Goal: Navigation & Orientation: Go to known website

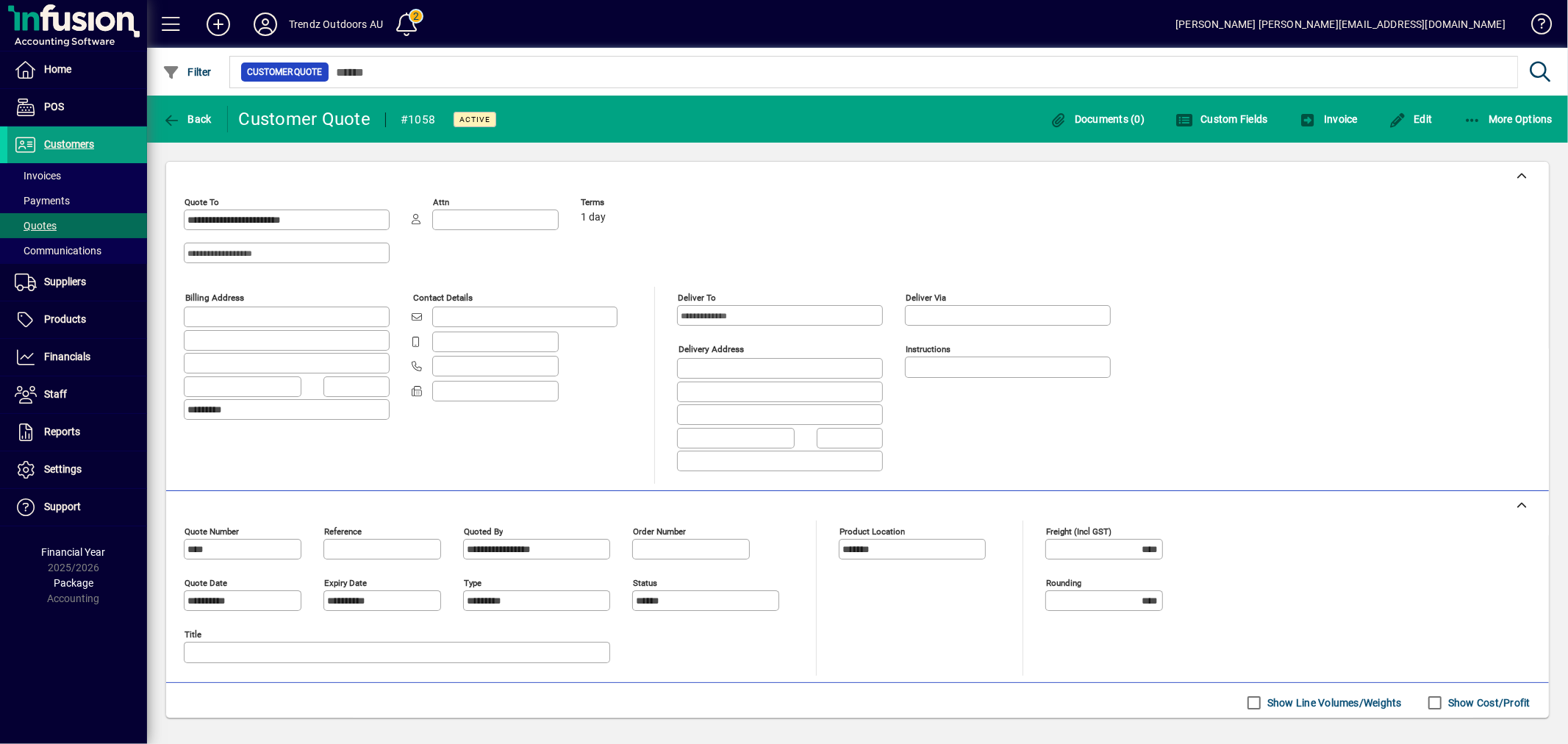
scroll to position [246, 0]
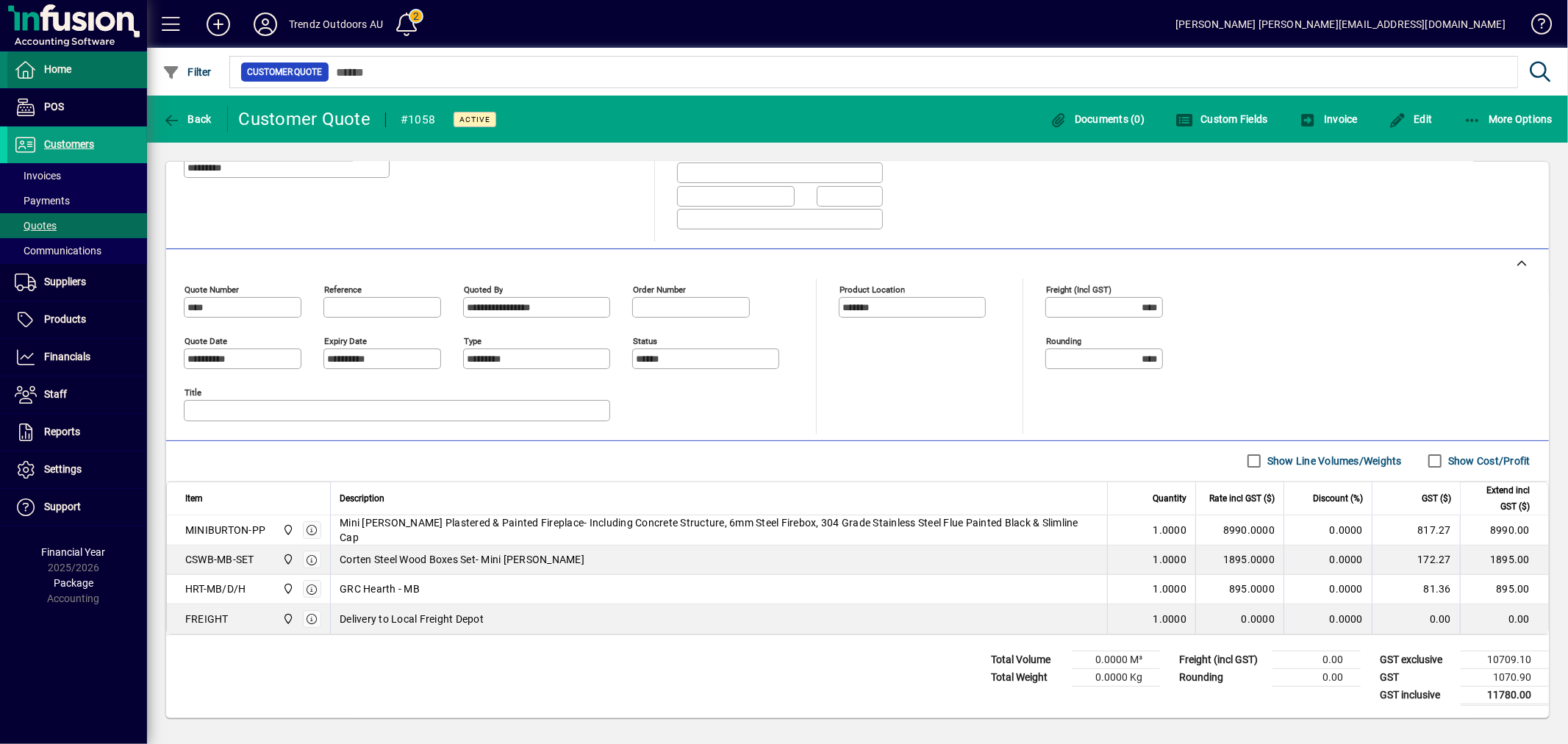
click at [100, 59] on span at bounding box center [77, 69] width 140 height 35
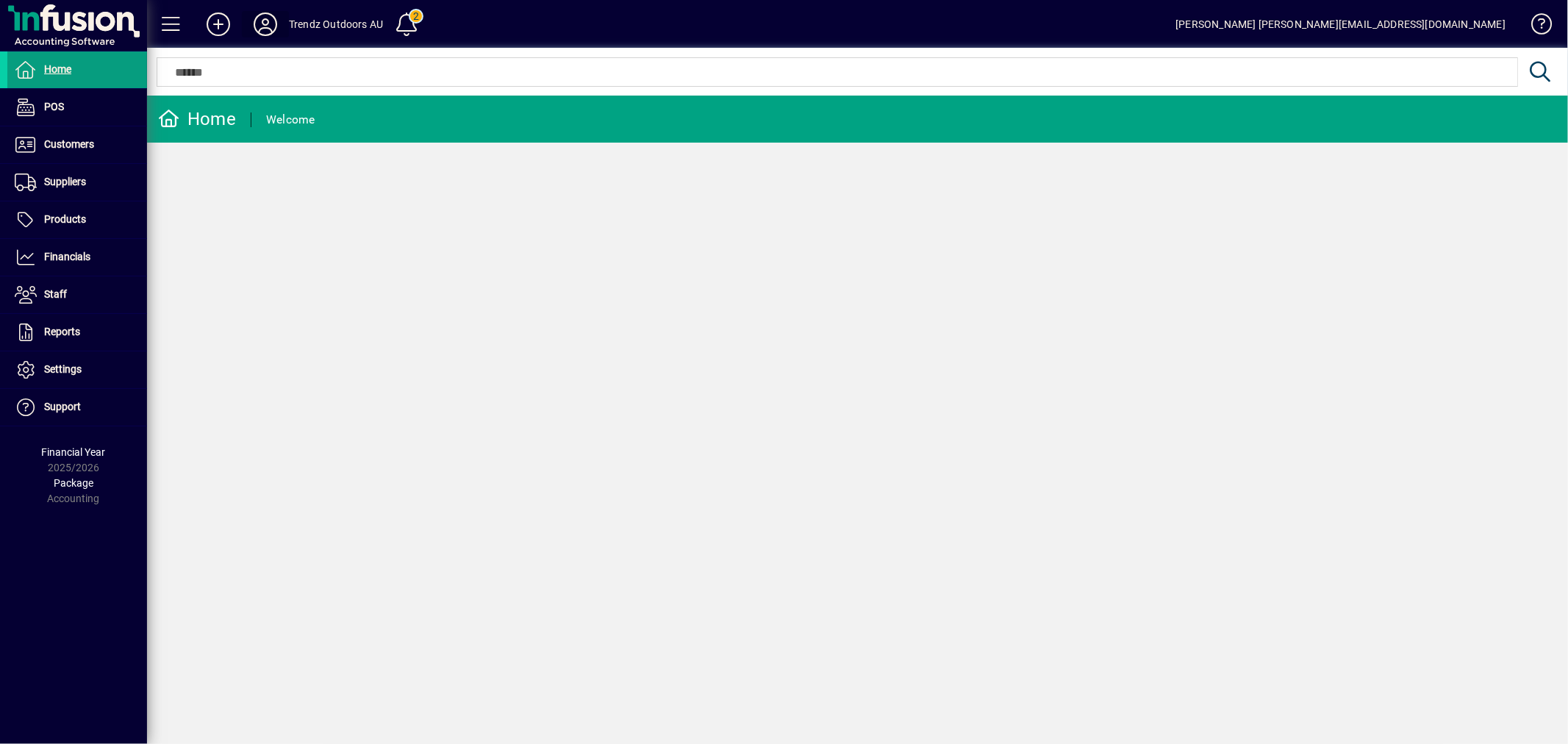
click at [265, 25] on icon at bounding box center [265, 24] width 30 height 23
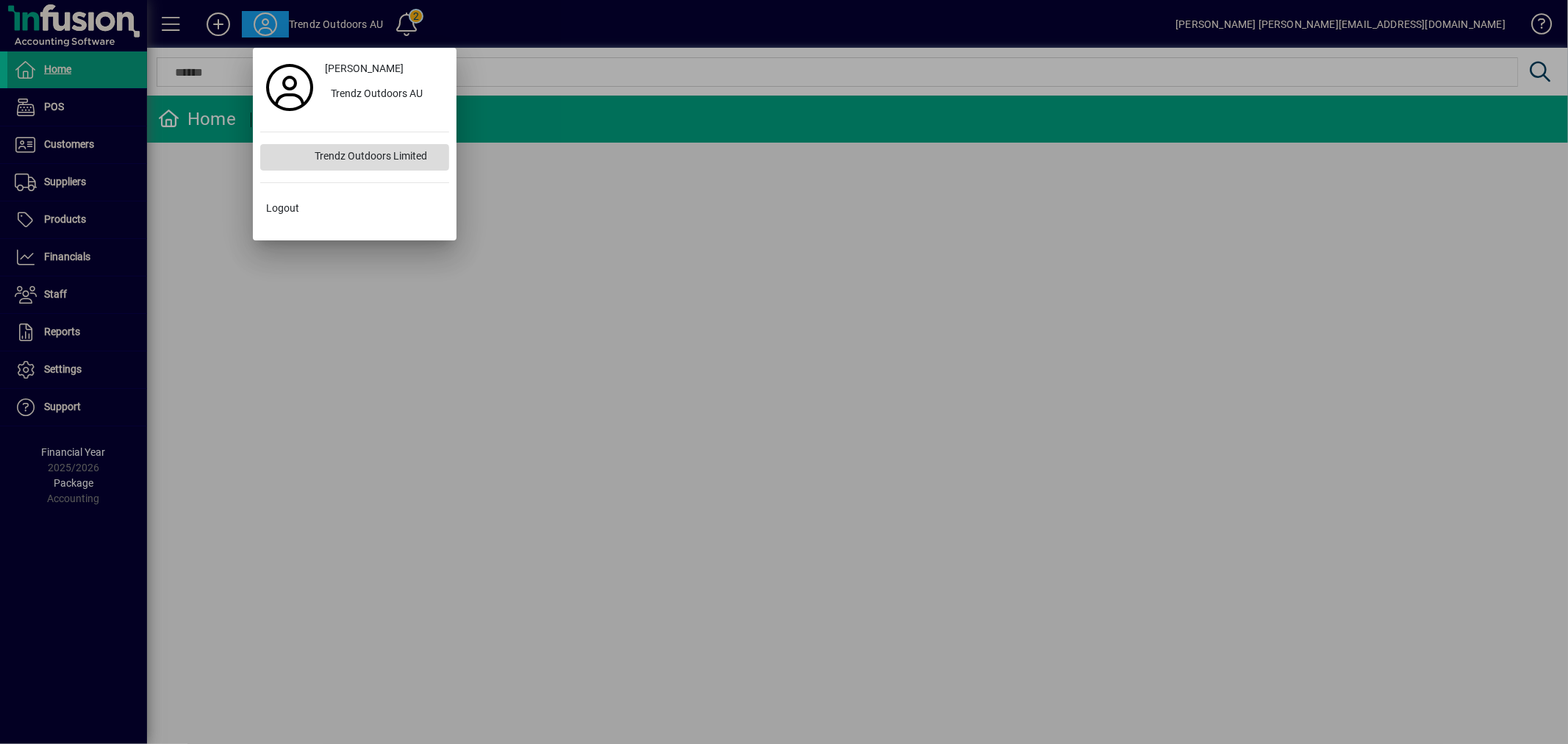
click at [390, 163] on div "Trendz Outdoors Limited" at bounding box center [376, 157] width 146 height 26
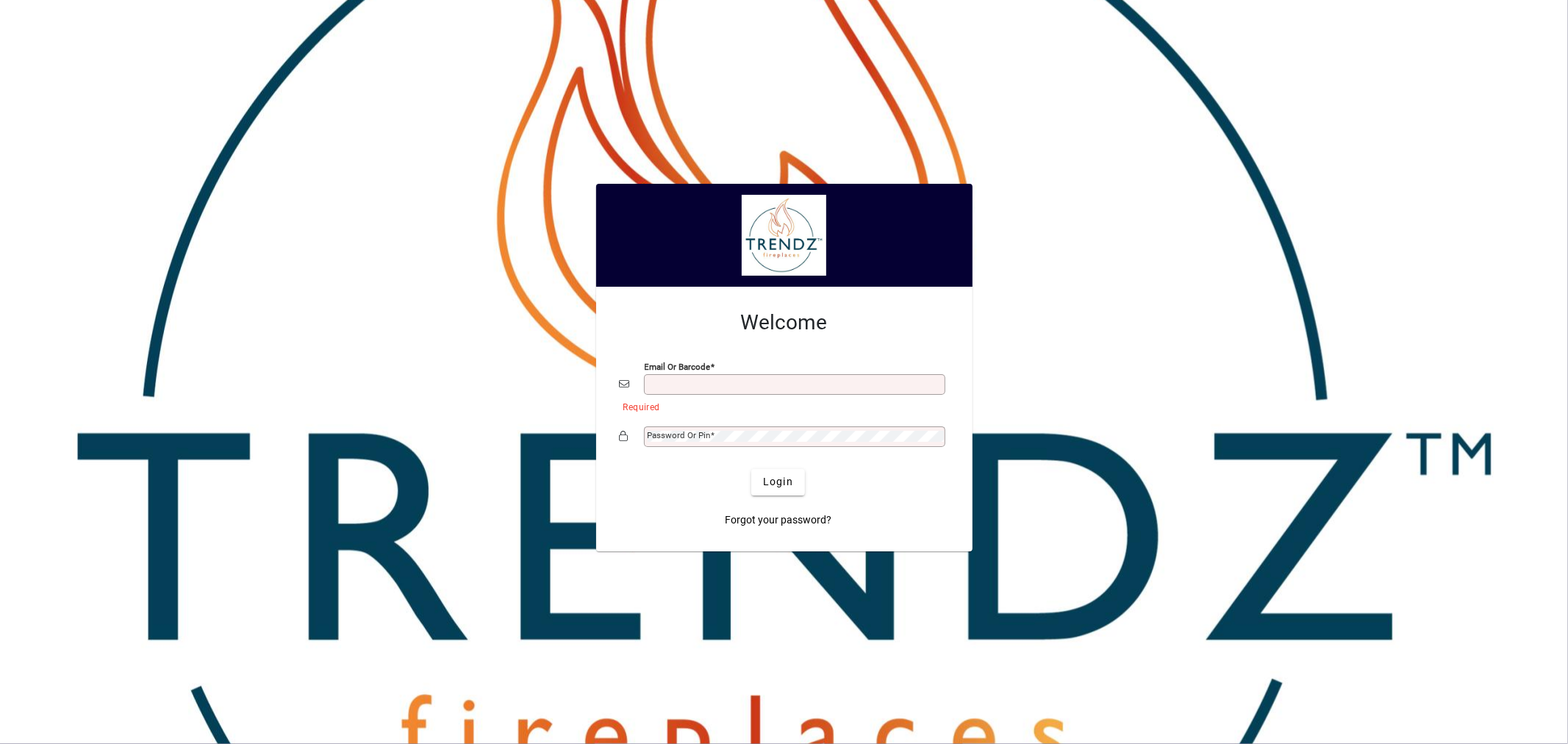
type input "**********"
click at [794, 478] on span "submit" at bounding box center [778, 482] width 53 height 35
